Goal: Information Seeking & Learning: Learn about a topic

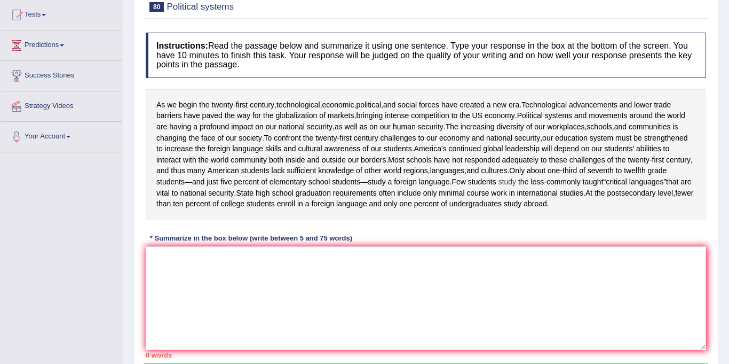
scroll to position [117, 0]
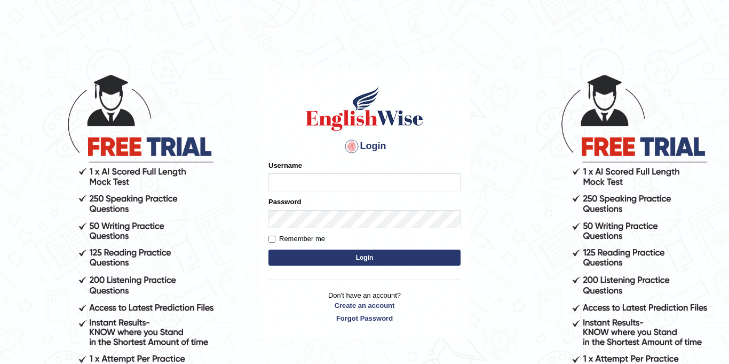
type input "Jolinaseva"
click at [368, 254] on button "Login" at bounding box center [365, 257] width 192 height 16
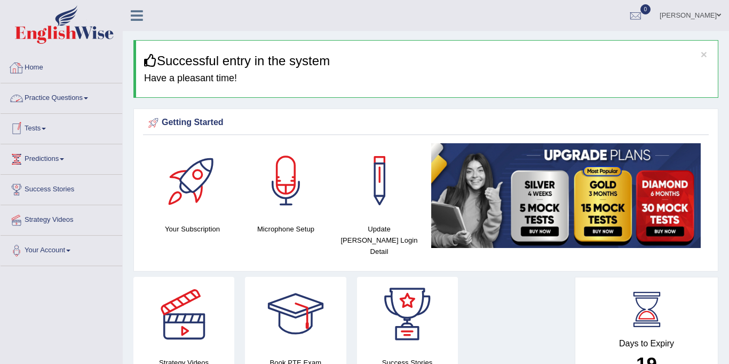
click at [62, 99] on link "Practice Questions" at bounding box center [62, 96] width 122 height 27
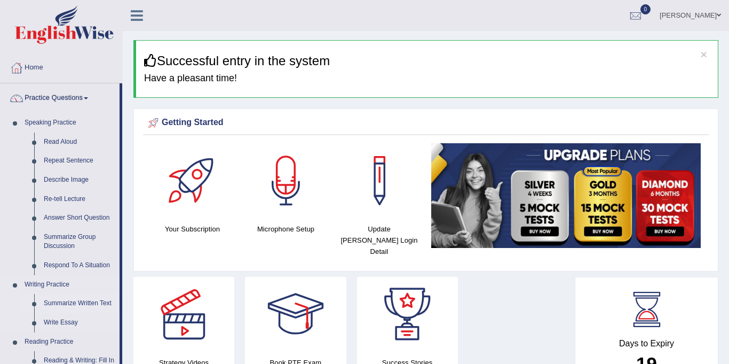
click at [58, 304] on link "Summarize Written Text" at bounding box center [79, 303] width 81 height 19
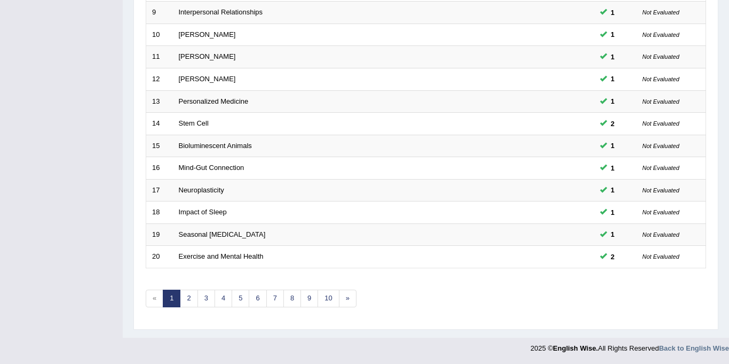
scroll to position [343, 0]
click at [205, 299] on link "3" at bounding box center [207, 298] width 18 height 18
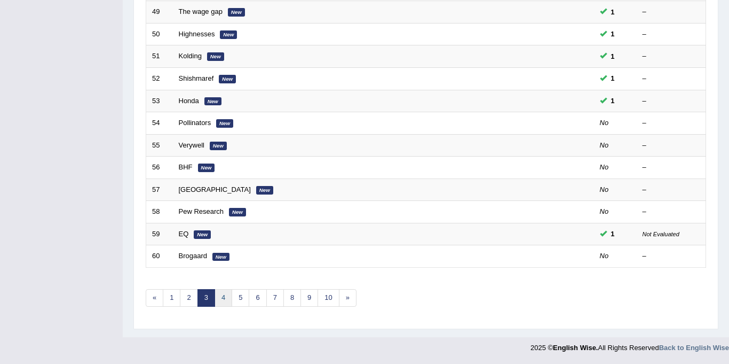
click at [215, 295] on link "4" at bounding box center [224, 298] width 18 height 18
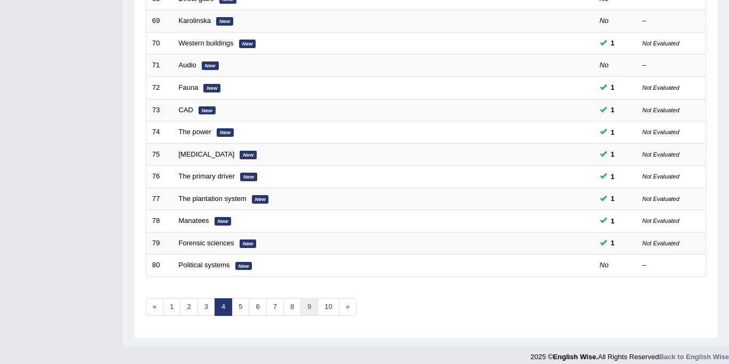
scroll to position [343, 0]
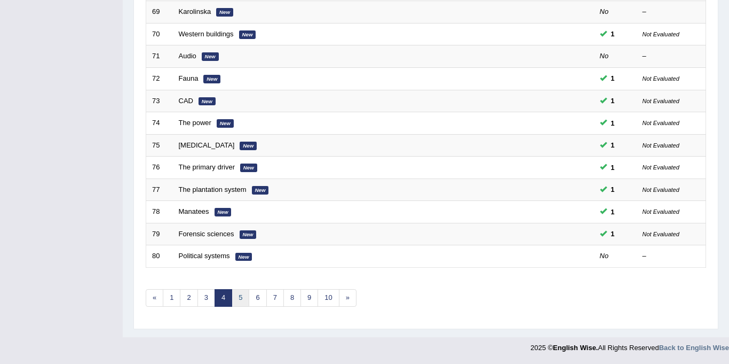
click at [240, 304] on link "5" at bounding box center [241, 298] width 18 height 18
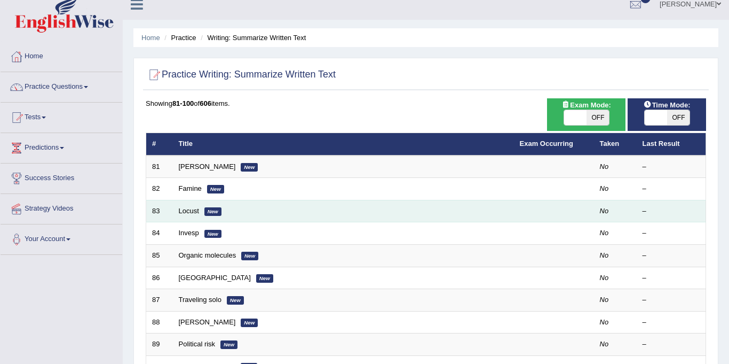
scroll to position [11, 0]
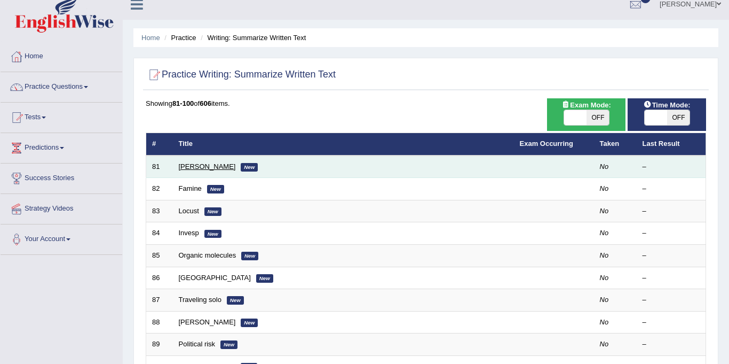
click at [198, 166] on link "[PERSON_NAME]" at bounding box center [207, 166] width 57 height 8
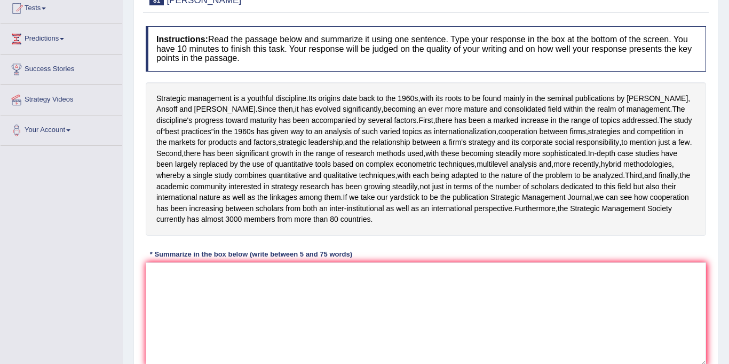
scroll to position [121, 0]
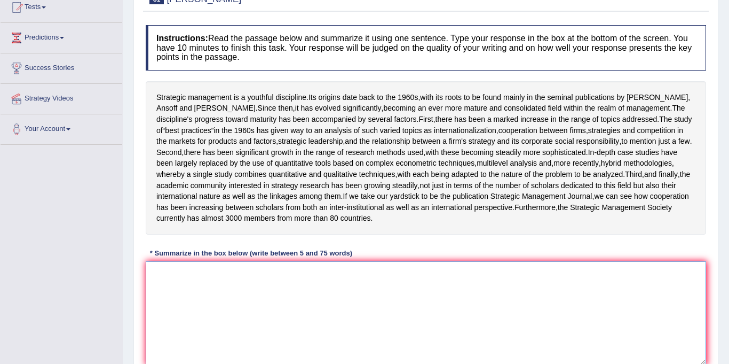
click at [248, 328] on textarea at bounding box center [426, 313] width 561 height 104
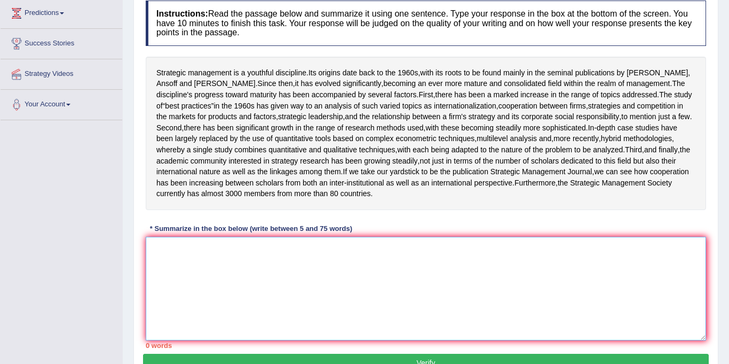
scroll to position [149, 0]
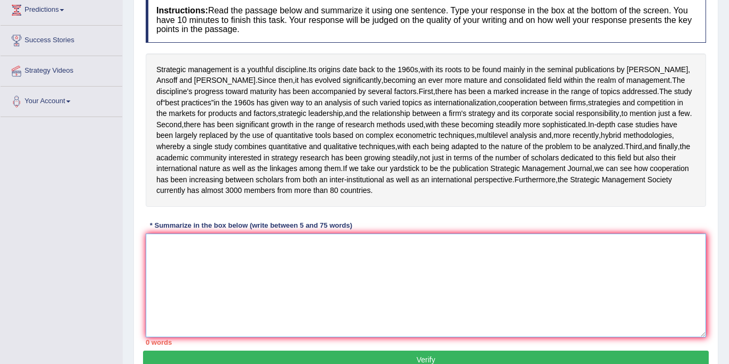
click at [175, 310] on textarea at bounding box center [426, 285] width 561 height 104
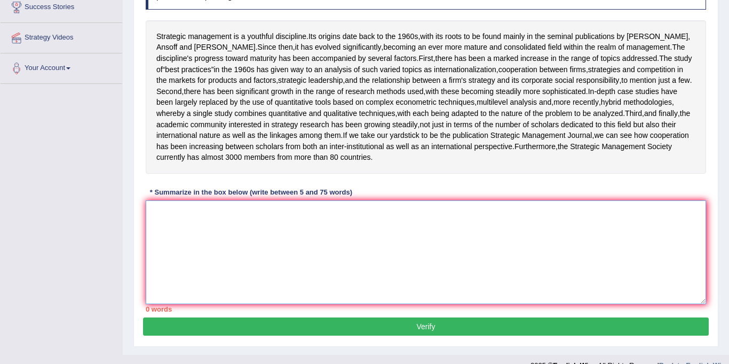
scroll to position [173, 0]
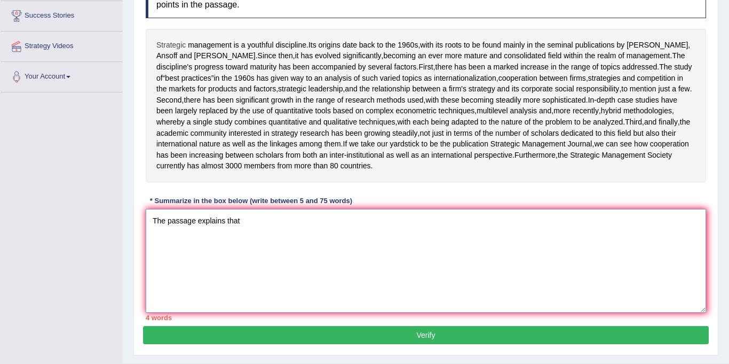
type textarea "The passage explains that"
drag, startPoint x: 160, startPoint y: 45, endPoint x: 419, endPoint y: 100, distance: 264.6
click at [646, 46] on div "Strategic management is a youthful discipline . Its origins date back to the 19…" at bounding box center [426, 105] width 561 height 153
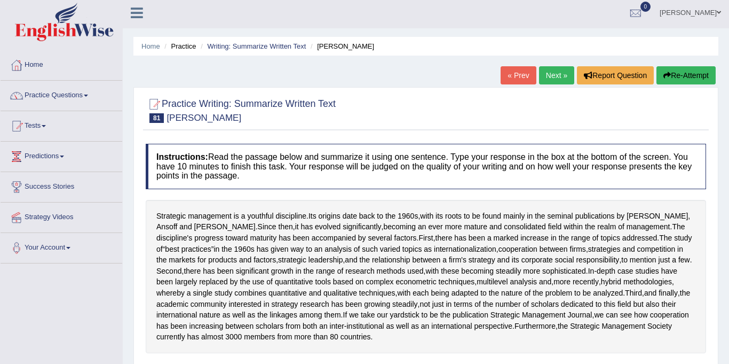
scroll to position [0, 0]
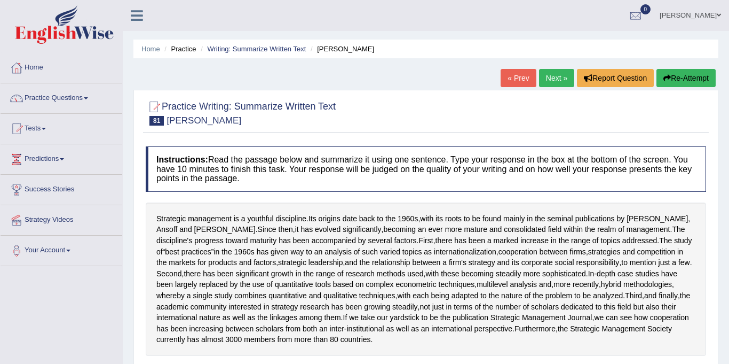
click at [72, 99] on link "Practice Questions" at bounding box center [62, 96] width 122 height 27
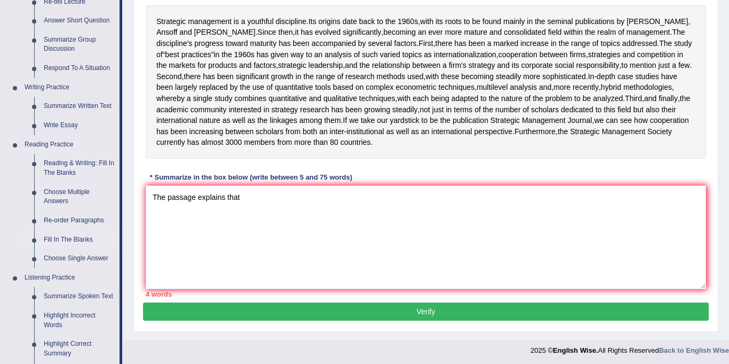
scroll to position [171, 0]
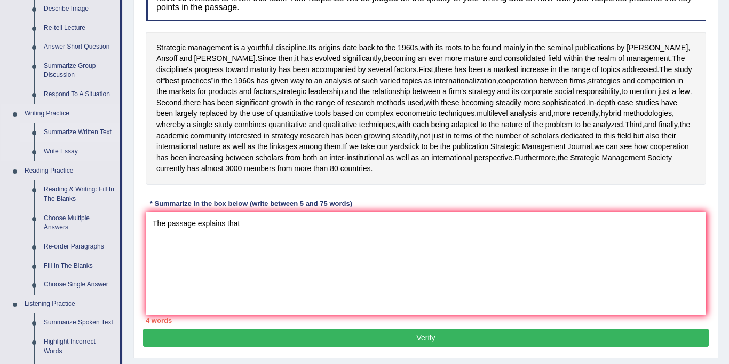
click at [65, 128] on link "Summarize Written Text" at bounding box center [79, 132] width 81 height 19
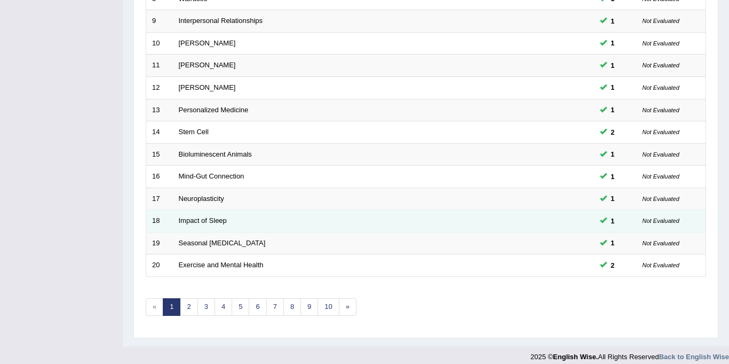
scroll to position [343, 0]
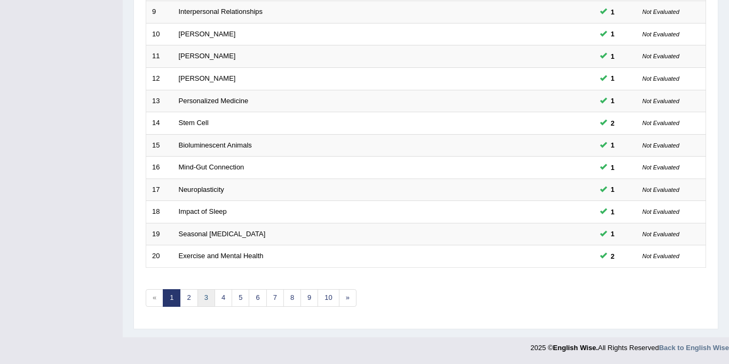
click at [206, 293] on link "3" at bounding box center [207, 298] width 18 height 18
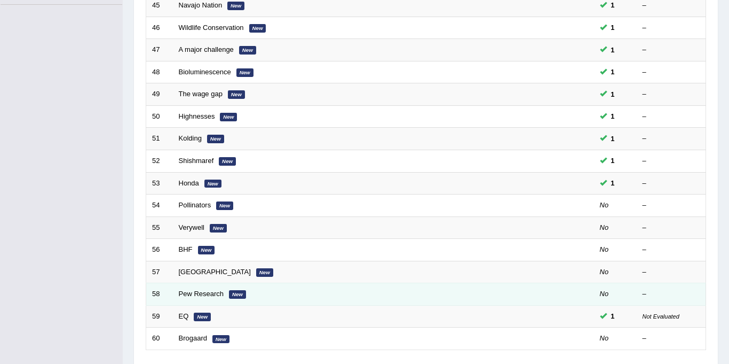
scroll to position [343, 0]
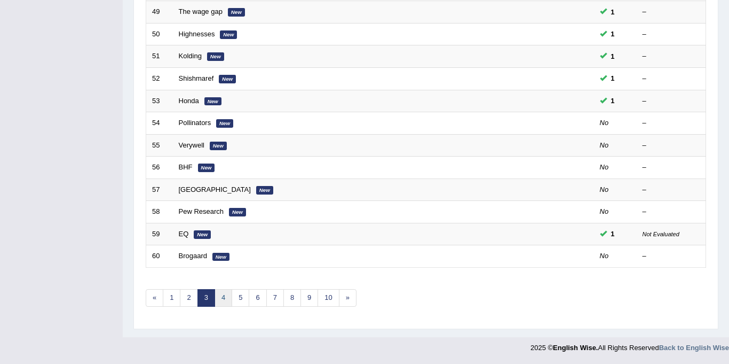
click at [219, 294] on link "4" at bounding box center [224, 298] width 18 height 18
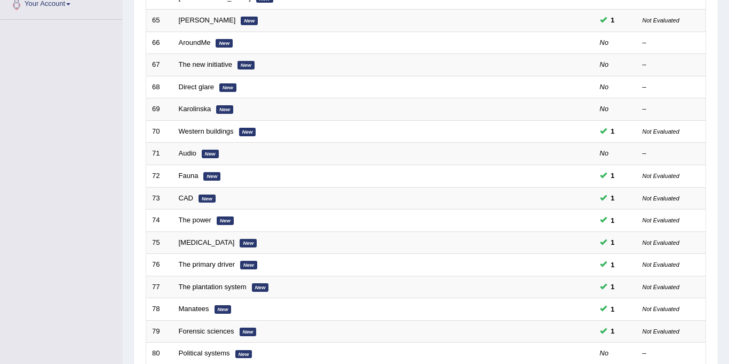
scroll to position [343, 0]
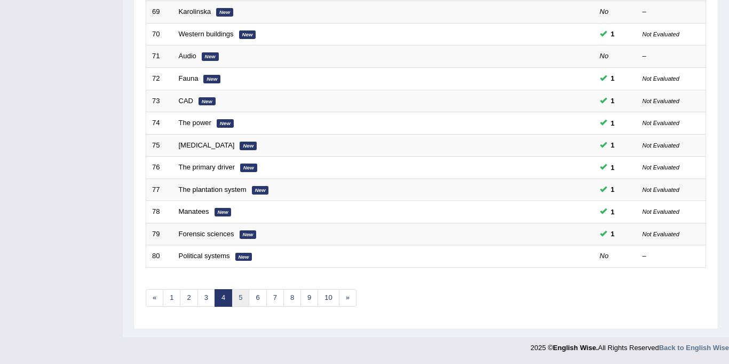
click at [238, 300] on link "5" at bounding box center [241, 298] width 18 height 18
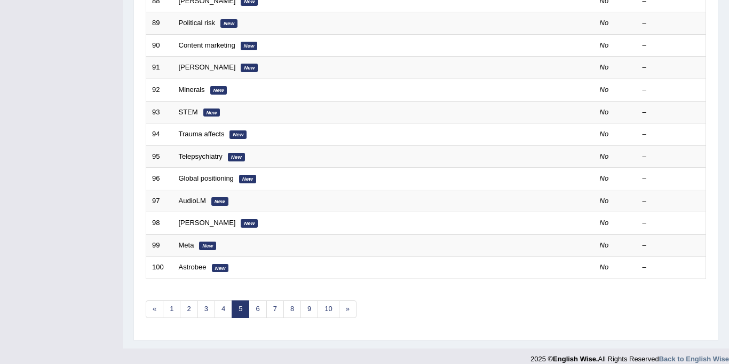
scroll to position [343, 0]
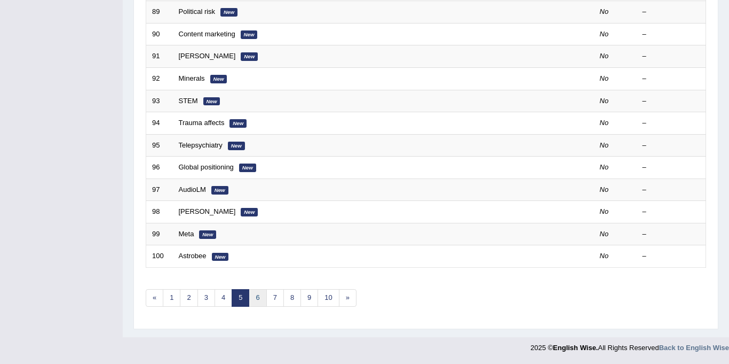
click at [258, 298] on link "6" at bounding box center [258, 298] width 18 height 18
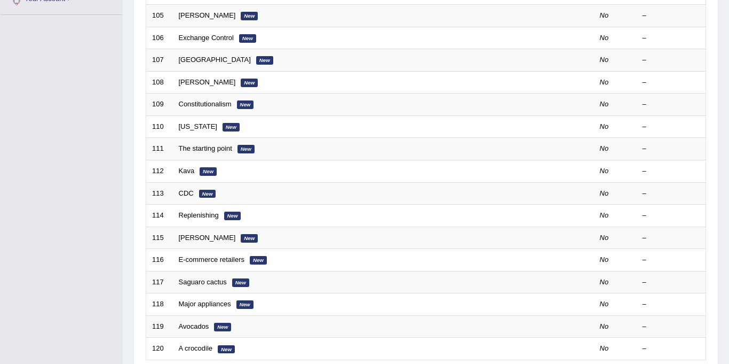
scroll to position [343, 0]
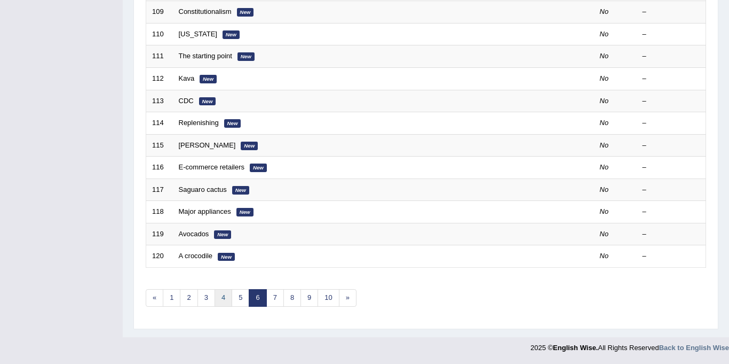
click at [224, 298] on link "4" at bounding box center [224, 298] width 18 height 18
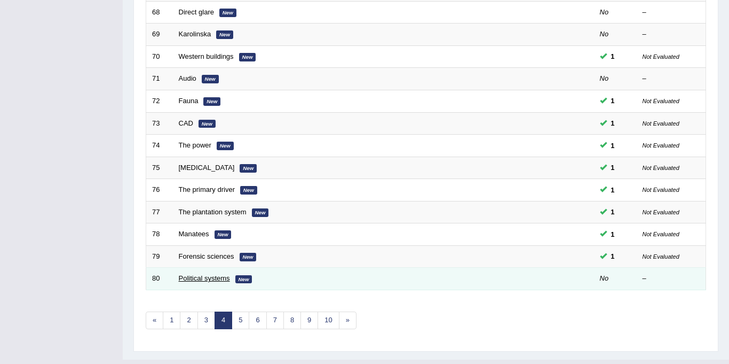
scroll to position [320, 0]
click at [202, 279] on link "Political systems" at bounding box center [204, 279] width 51 height 8
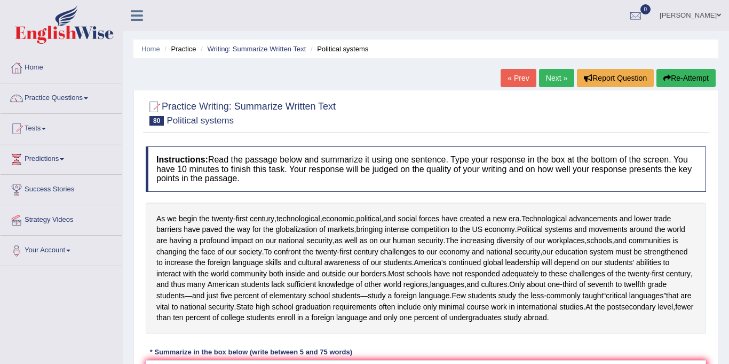
click at [323, 54] on ul "Home Practice Writing: Summarize Written Text Political systems" at bounding box center [425, 49] width 585 height 19
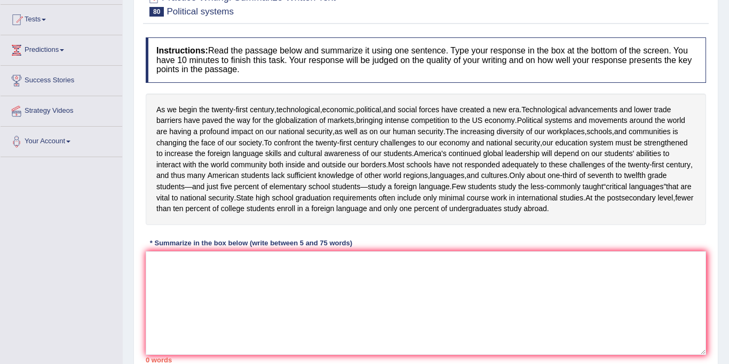
scroll to position [22, 0]
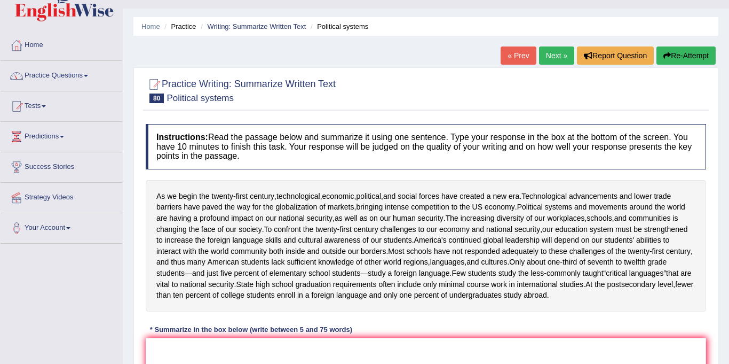
click at [517, 52] on link "« Prev" at bounding box center [518, 55] width 35 height 18
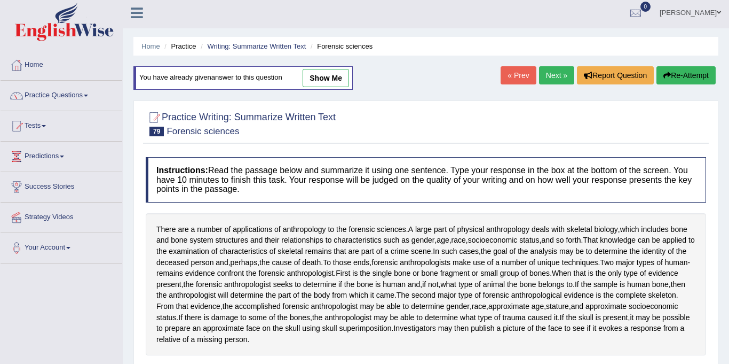
scroll to position [5, 0]
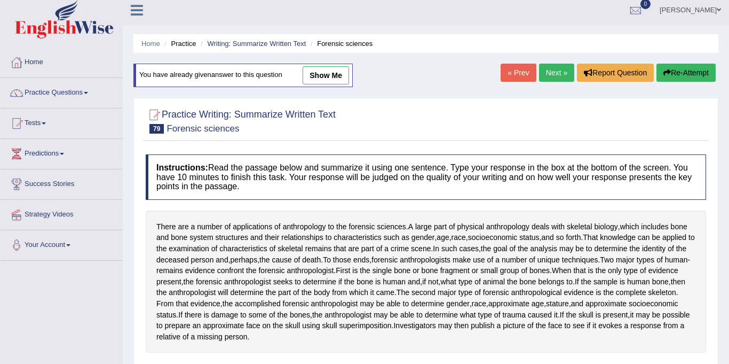
click at [327, 77] on link "show me" at bounding box center [326, 75] width 46 height 18
type textarea "The passage explains that there are a number of applications of anthropology to…"
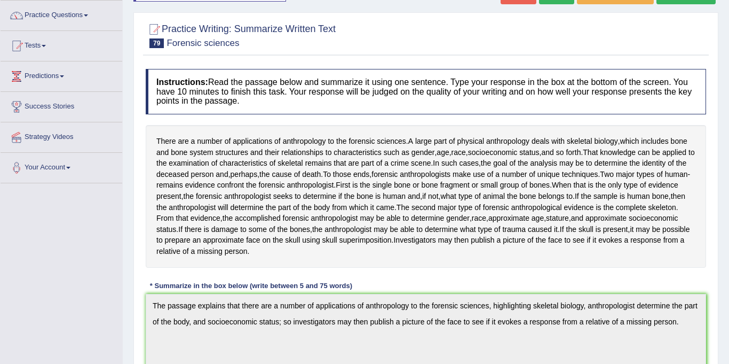
scroll to position [64, 0]
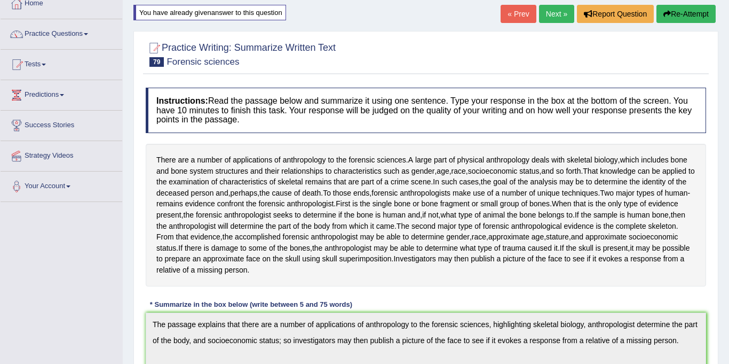
click at [514, 13] on link "« Prev" at bounding box center [518, 14] width 35 height 18
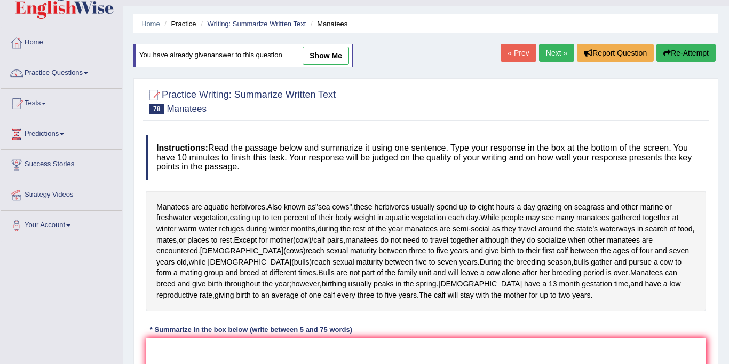
scroll to position [27, 0]
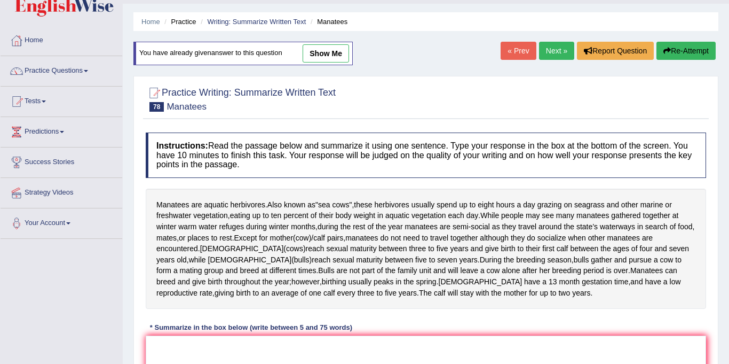
click at [340, 57] on link "show me" at bounding box center [326, 53] width 46 height 18
type textarea "The passage explains that manatees are aquatic herbivores also known as sea cow…"
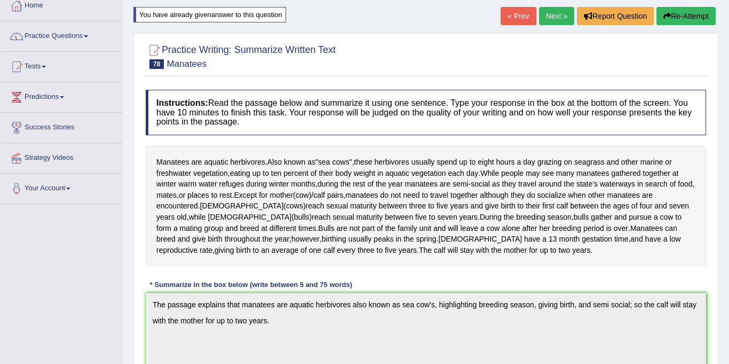
scroll to position [57, 0]
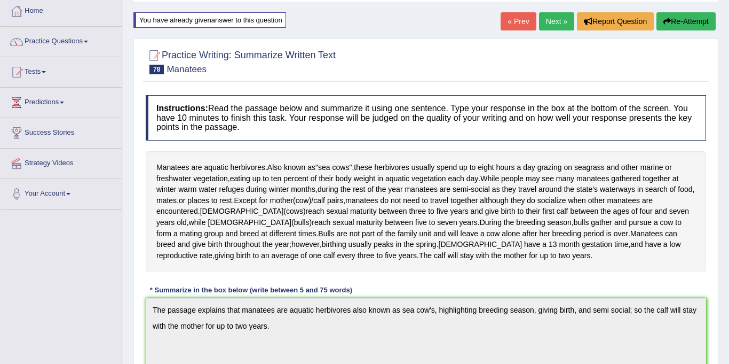
click at [559, 19] on link "Next »" at bounding box center [556, 21] width 35 height 18
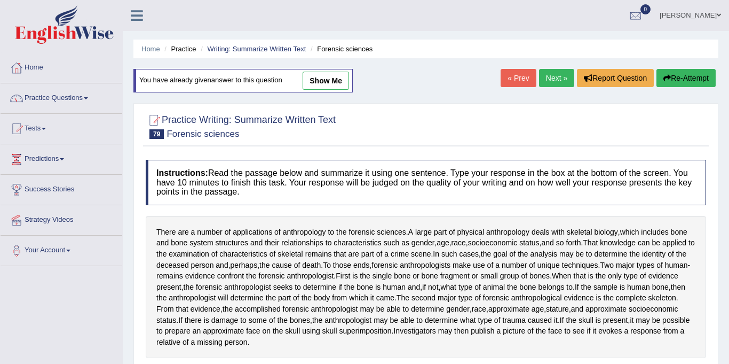
click at [318, 84] on link "show me" at bounding box center [326, 81] width 46 height 18
type textarea "The passage explains that there are a number of applications of anthropology to…"
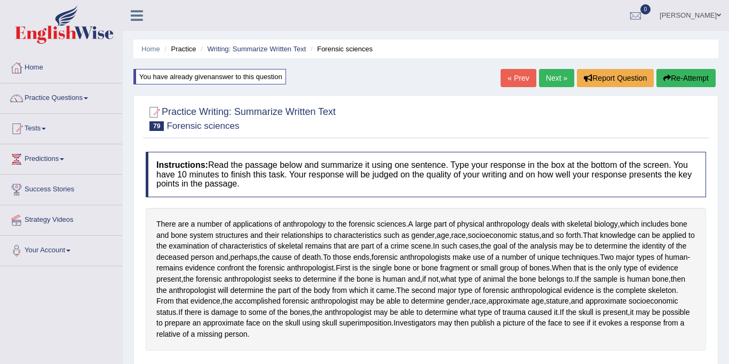
click at [512, 76] on link "« Prev" at bounding box center [518, 78] width 35 height 18
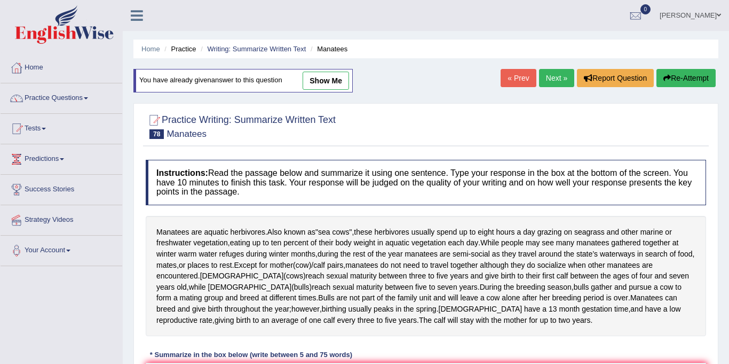
click at [317, 83] on link "show me" at bounding box center [326, 81] width 46 height 18
type textarea "The passage explains that manatees are aquatic herbivores also known as sea cow…"
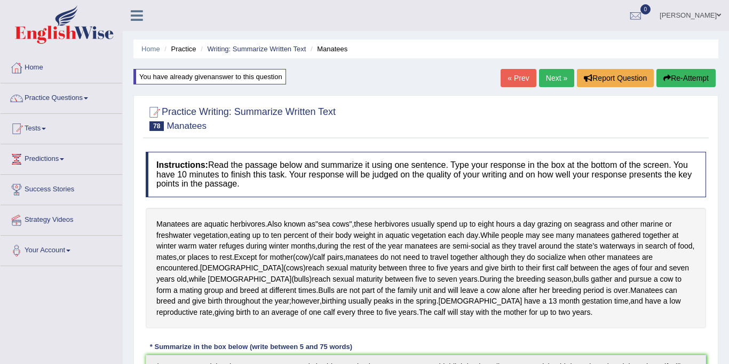
click at [516, 75] on link "« Prev" at bounding box center [518, 78] width 35 height 18
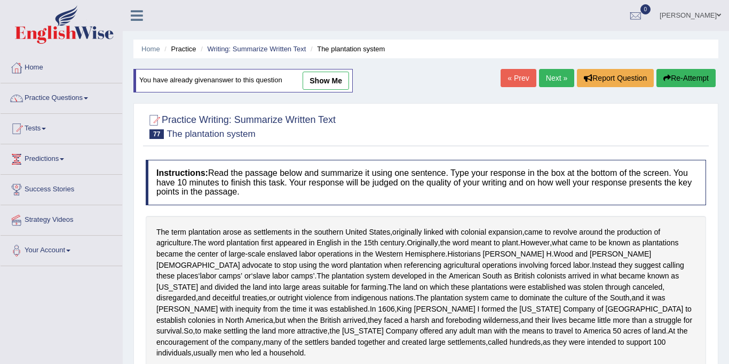
click at [322, 82] on link "show me" at bounding box center [326, 81] width 46 height 18
type textarea "The passage explains that the term plantation arose as settlements in the south…"
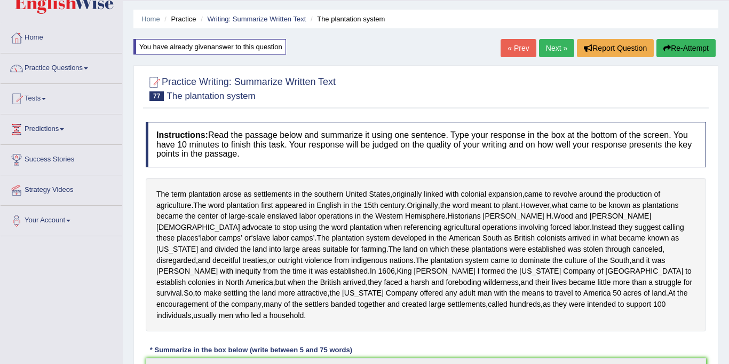
scroll to position [26, 0]
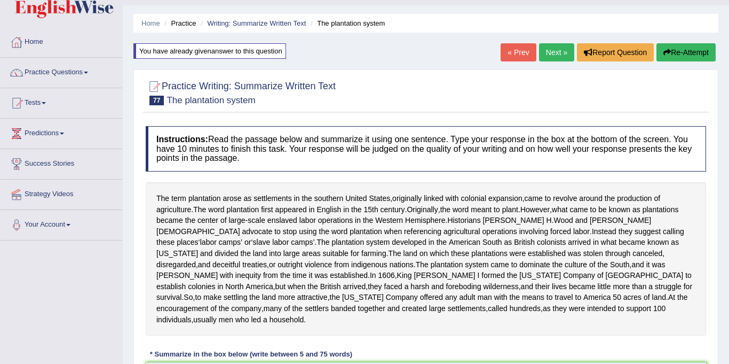
click at [517, 49] on link "« Prev" at bounding box center [518, 52] width 35 height 18
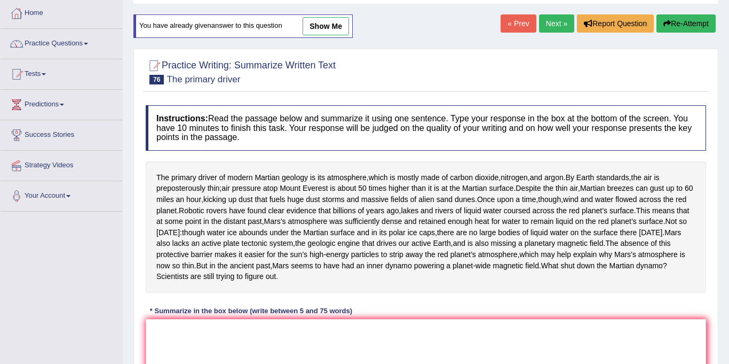
scroll to position [55, 0]
click at [336, 21] on link "show me" at bounding box center [326, 26] width 46 height 18
type textarea "The passage explains that the primary driver of modern Martian geology is its a…"
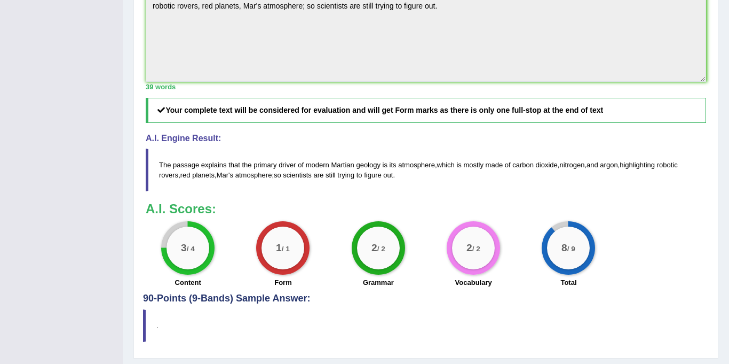
scroll to position [378, 0]
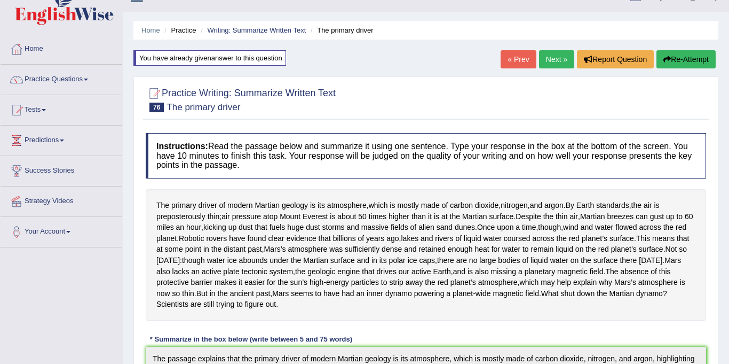
drag, startPoint x: 327, startPoint y: 140, endPoint x: 350, endPoint y: 133, distance: 24.1
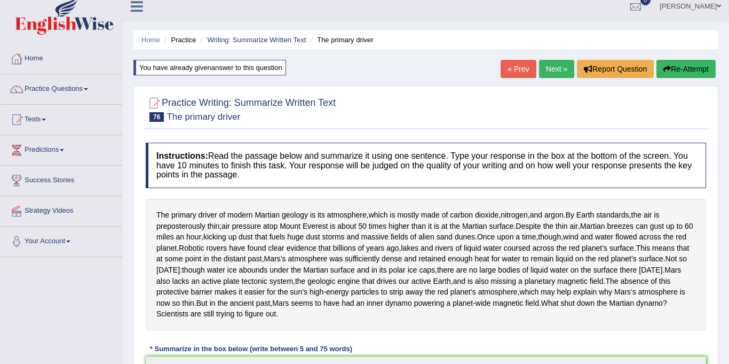
scroll to position [0, 0]
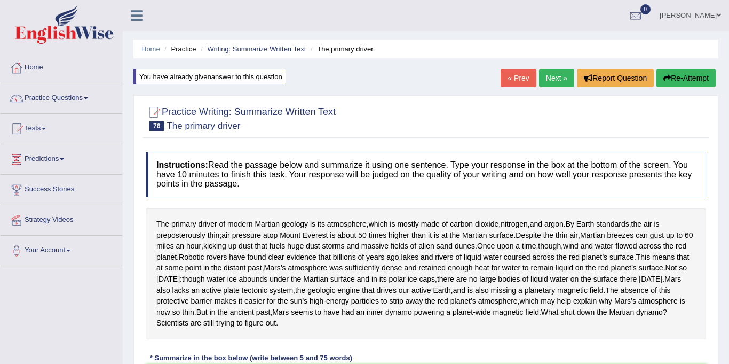
click at [519, 75] on link "« Prev" at bounding box center [518, 78] width 35 height 18
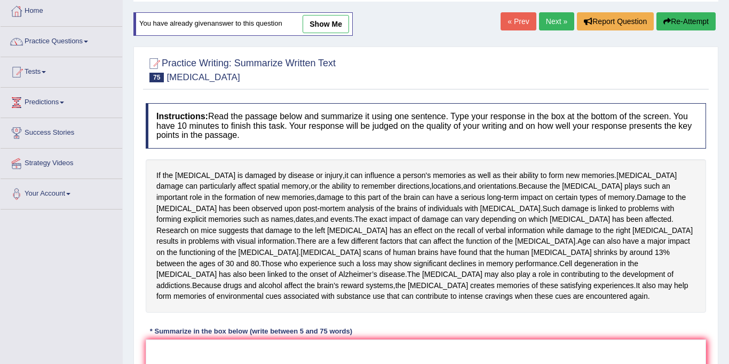
scroll to position [2, 0]
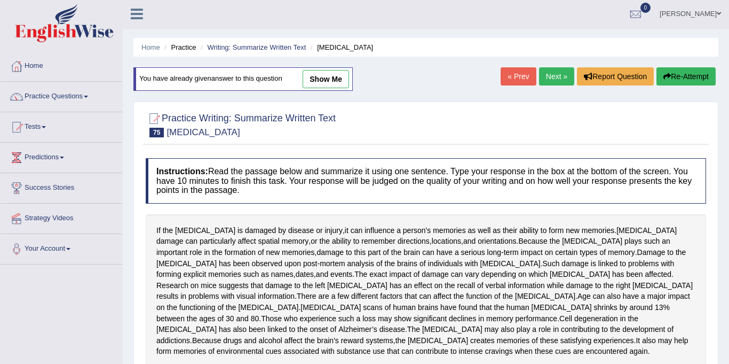
click at [320, 76] on link "show me" at bounding box center [326, 79] width 46 height 18
type textarea "The passage explain if the hippocampus is damaged by disease or injuiry, it can…"
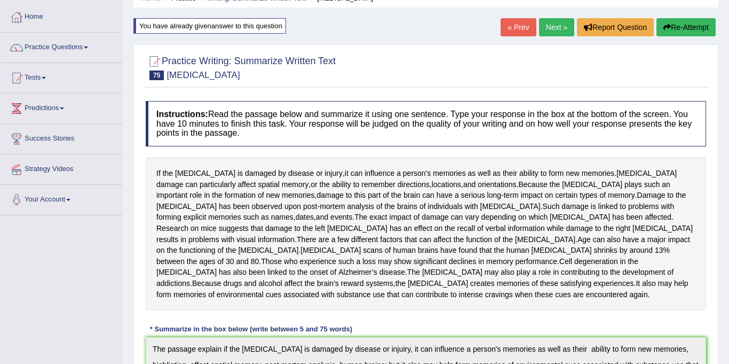
scroll to position [0, 0]
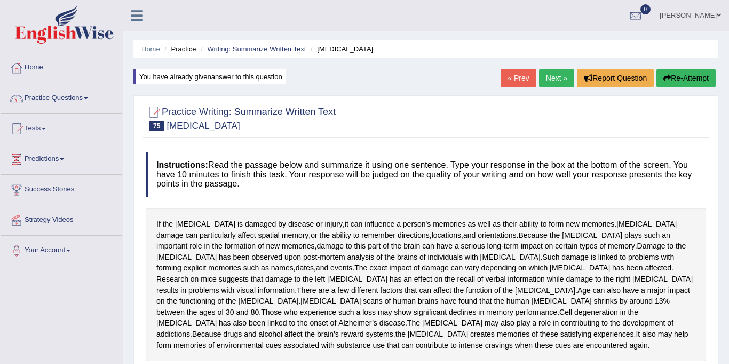
click at [511, 77] on link "« Prev" at bounding box center [518, 78] width 35 height 18
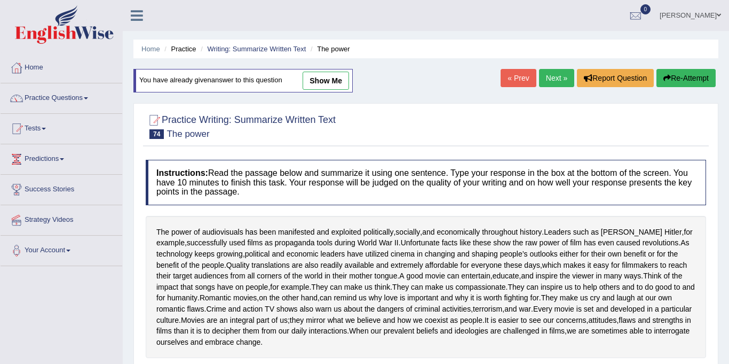
click at [321, 82] on link "show me" at bounding box center [326, 81] width 46 height 18
type textarea "The passage is all about the power of audiovisuals has been manifested and expl…"
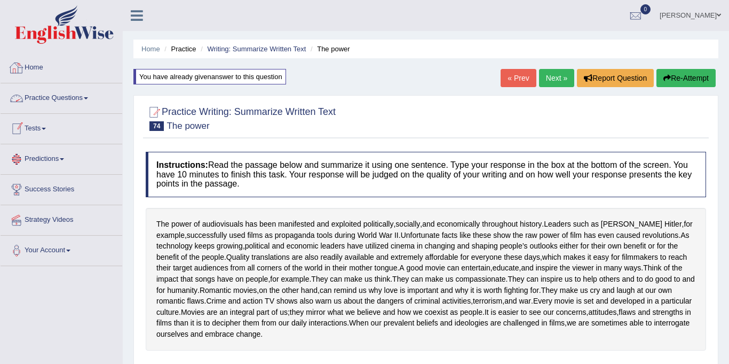
click at [54, 96] on link "Practice Questions" at bounding box center [62, 96] width 122 height 27
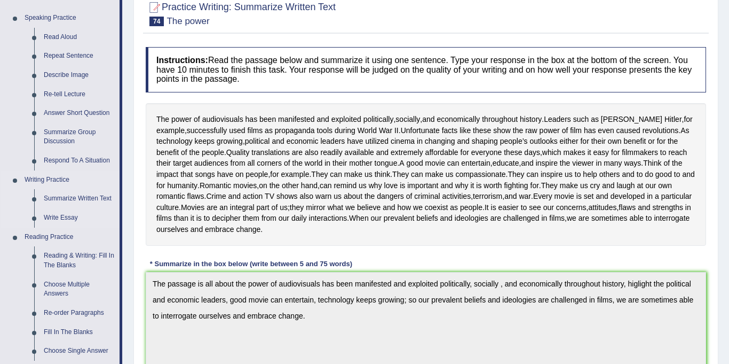
scroll to position [140, 0]
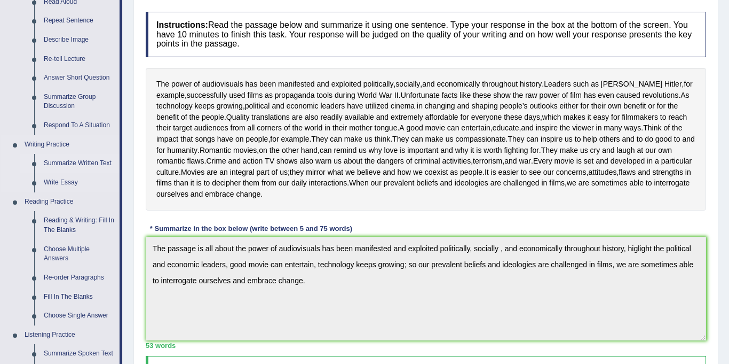
click at [68, 161] on link "Summarize Written Text" at bounding box center [79, 163] width 81 height 19
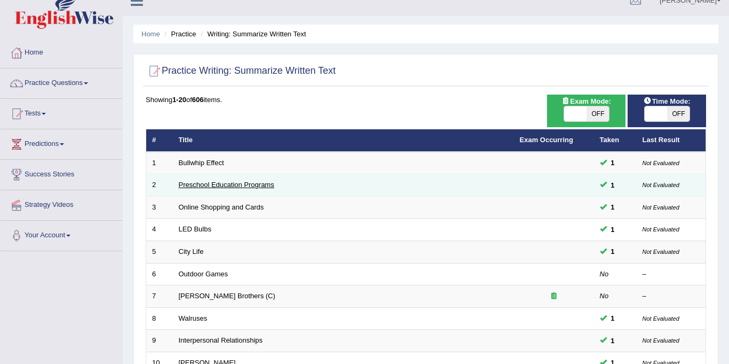
scroll to position [17, 0]
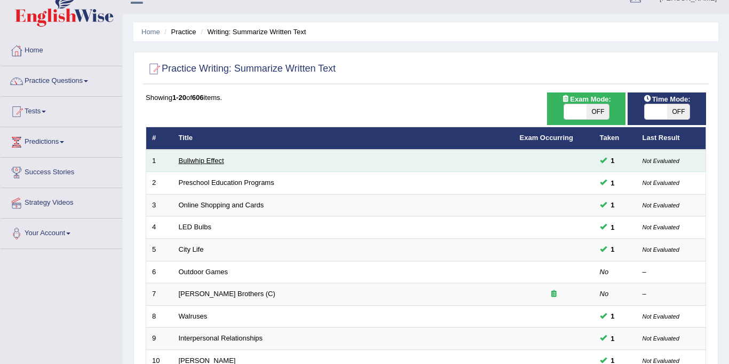
click at [212, 162] on link "Bullwhip Effect" at bounding box center [201, 160] width 45 height 8
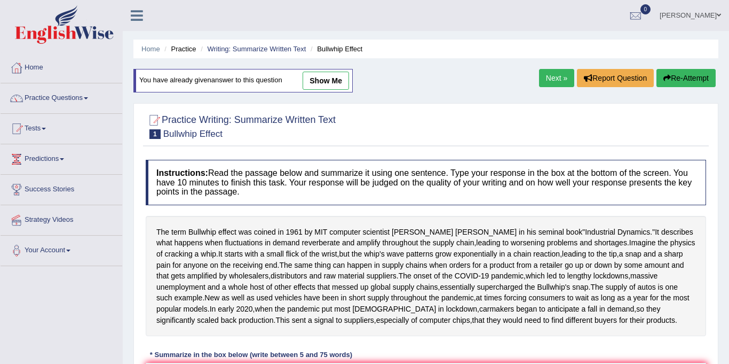
click at [330, 82] on link "show me" at bounding box center [326, 81] width 46 height 18
type textarea "The speaker talked about bullwhip effect it describes fluctuation in demand rev…"
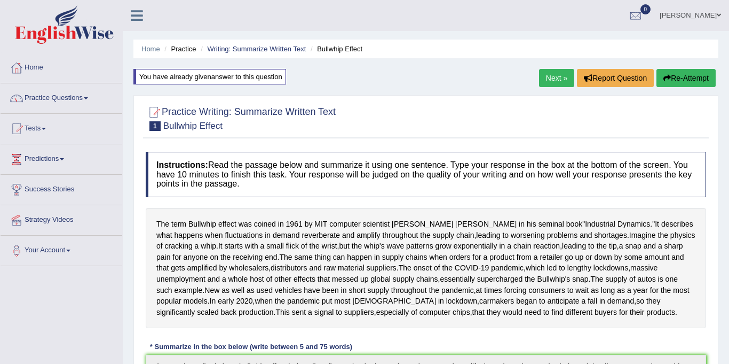
click at [561, 79] on link "Next »" at bounding box center [556, 78] width 35 height 18
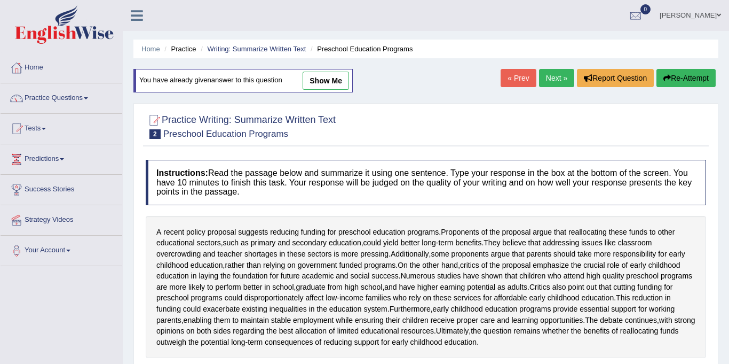
click at [341, 85] on link "show me" at bounding box center [326, 81] width 46 height 18
type textarea "The topic is all about policy proposal suggest reducing funding for preschool e…"
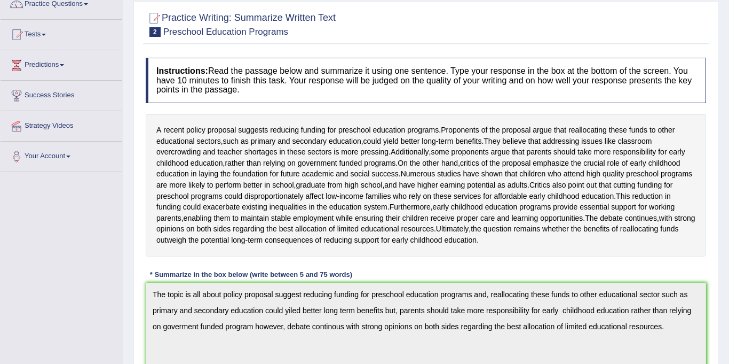
scroll to position [49, 0]
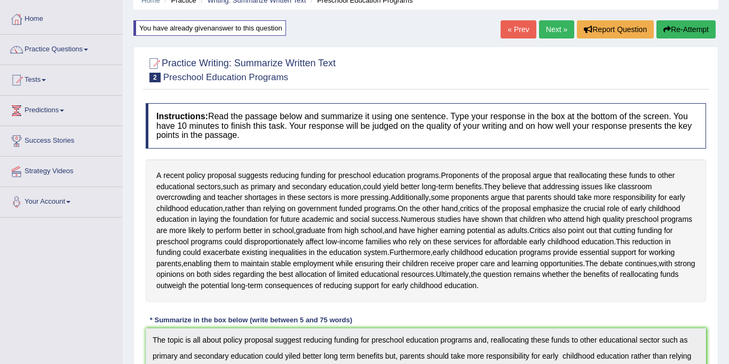
click at [556, 29] on link "Next »" at bounding box center [556, 29] width 35 height 18
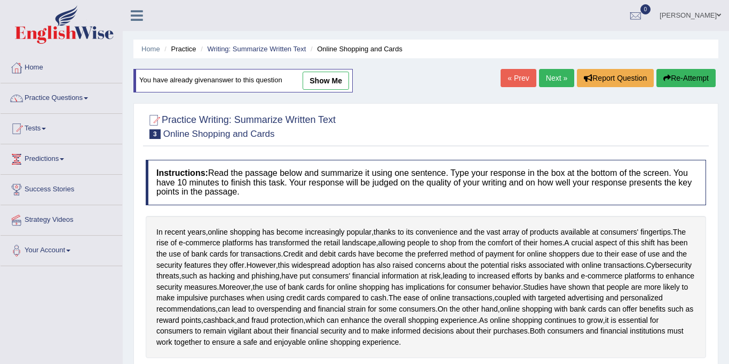
click at [313, 72] on link "show me" at bounding box center [326, 81] width 46 height 18
type textarea "The topic is all about online shopping has become increasingly popular and, all…"
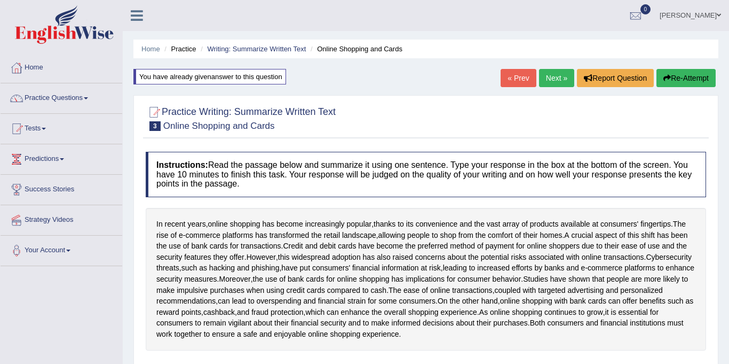
click at [549, 77] on link "Next »" at bounding box center [556, 78] width 35 height 18
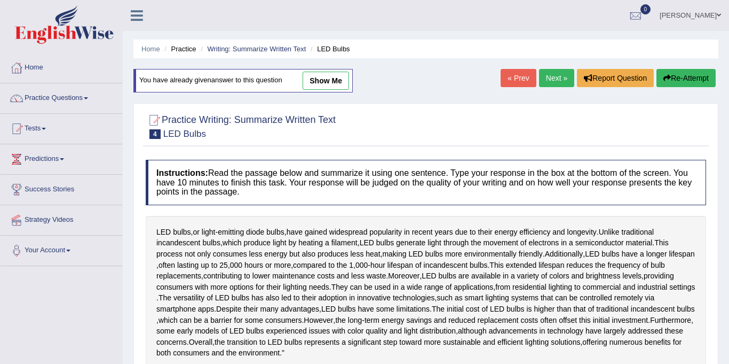
click at [307, 82] on link "show me" at bounding box center [326, 81] width 46 height 18
type textarea "The topic is all about led bulbs have gained widespread popularity in recent ye…"
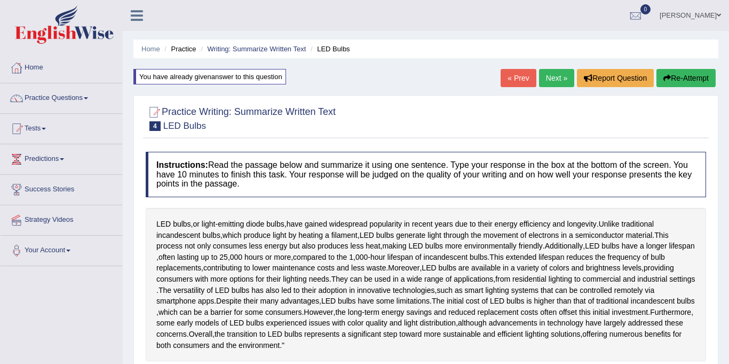
click at [554, 81] on link "Next »" at bounding box center [556, 78] width 35 height 18
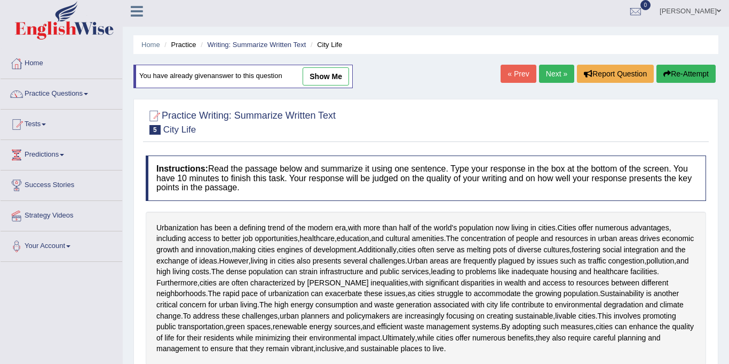
scroll to position [5, 0]
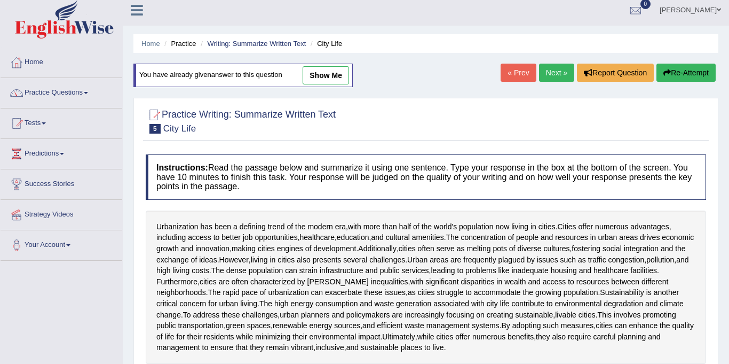
click at [322, 73] on link "show me" at bounding box center [326, 75] width 46 height 18
type textarea "The topic is all about urbanization has been a defining trend of the modern era…"
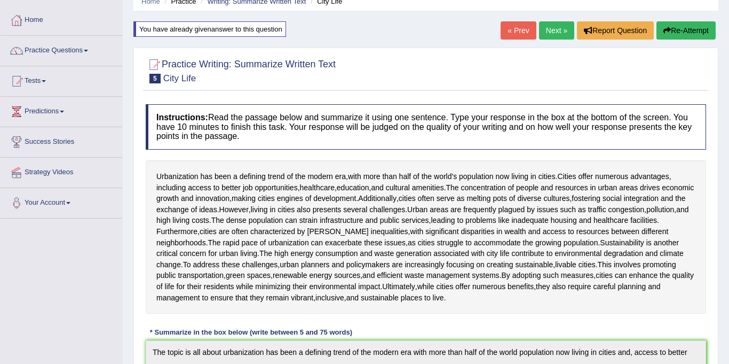
scroll to position [0, 0]
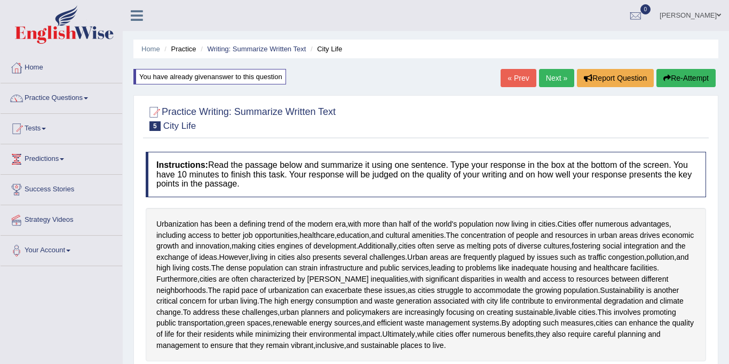
click at [517, 76] on link "« Prev" at bounding box center [518, 78] width 35 height 18
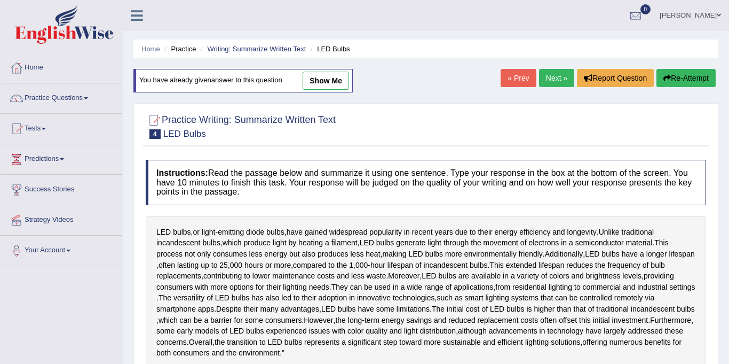
click at [321, 79] on link "show me" at bounding box center [326, 81] width 46 height 18
type textarea "The topic is all about led bulbs have gained widespread popularity in recent ye…"
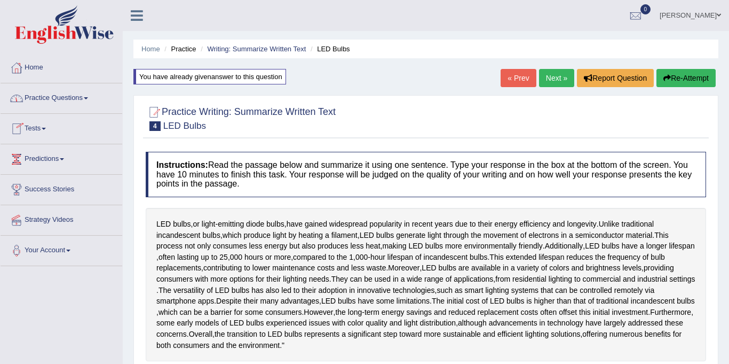
click at [40, 130] on link "Tests" at bounding box center [62, 127] width 122 height 27
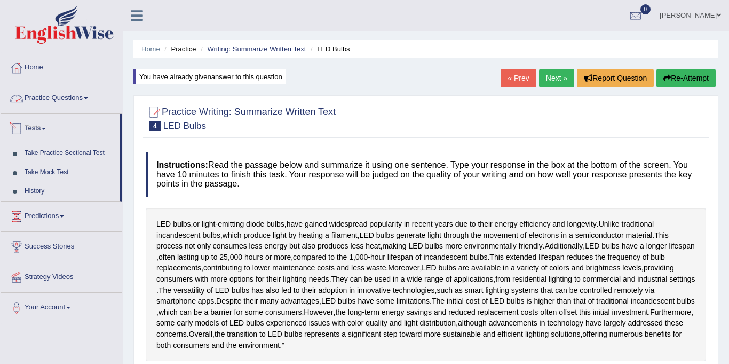
click at [56, 102] on link "Practice Questions" at bounding box center [62, 96] width 122 height 27
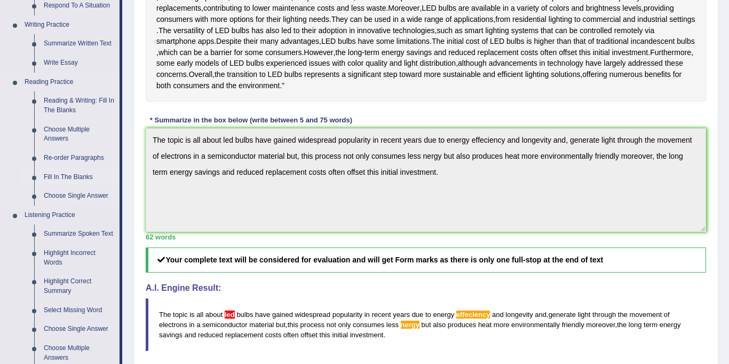
scroll to position [202, 0]
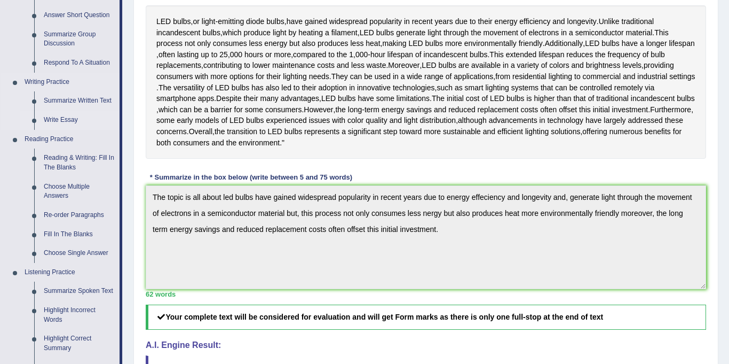
click at [61, 116] on link "Write Essay" at bounding box center [79, 119] width 81 height 19
